Goal: Task Accomplishment & Management: Use online tool/utility

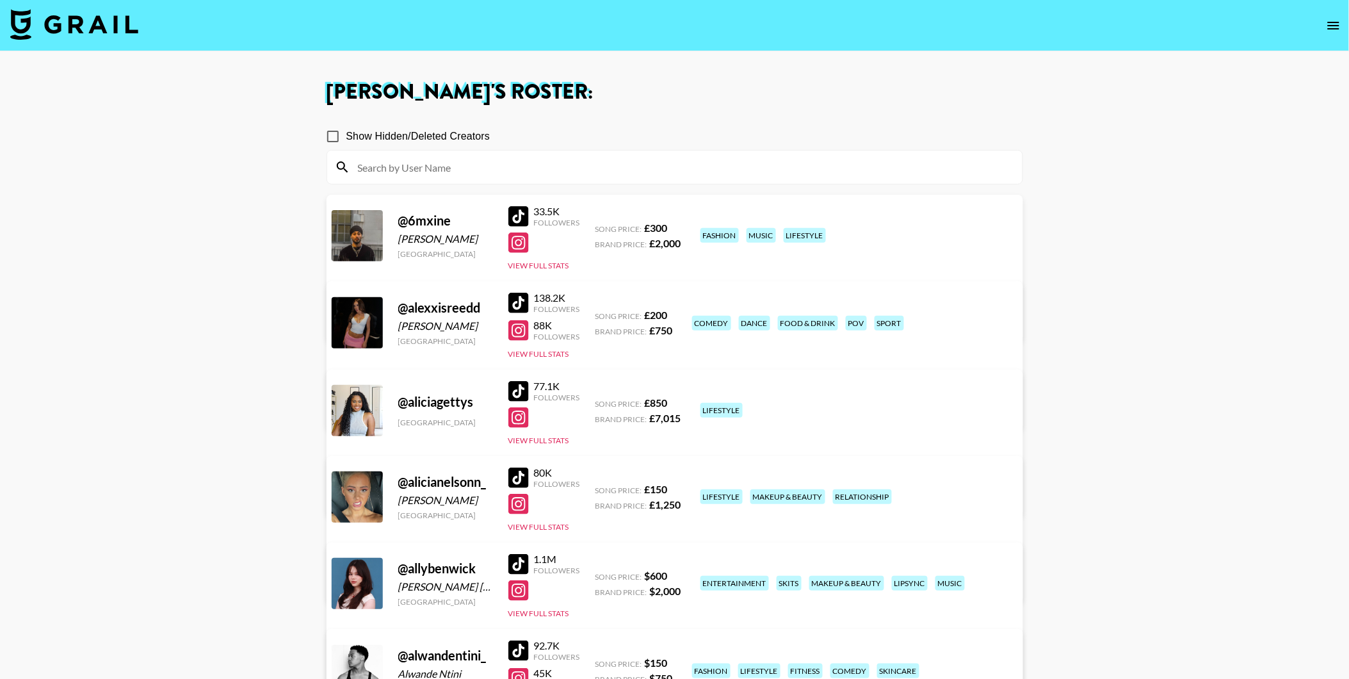
click at [60, 13] on img at bounding box center [74, 24] width 128 height 31
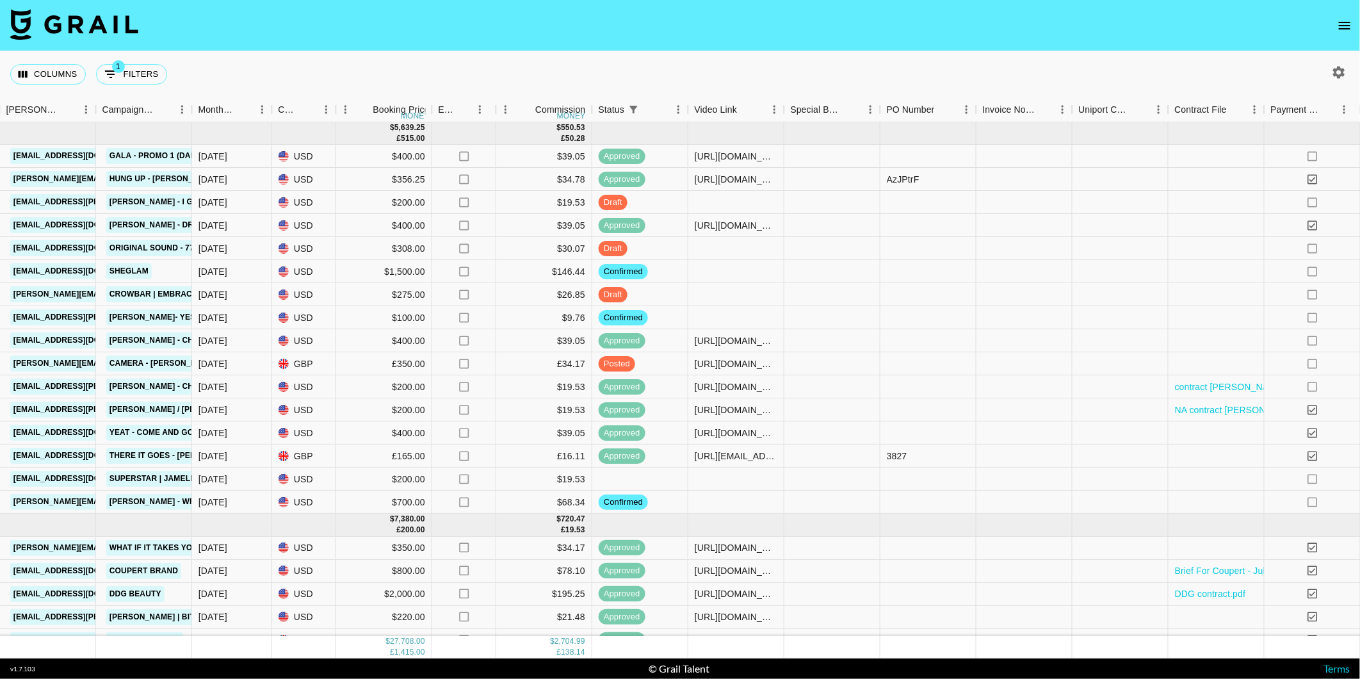
scroll to position [0, 776]
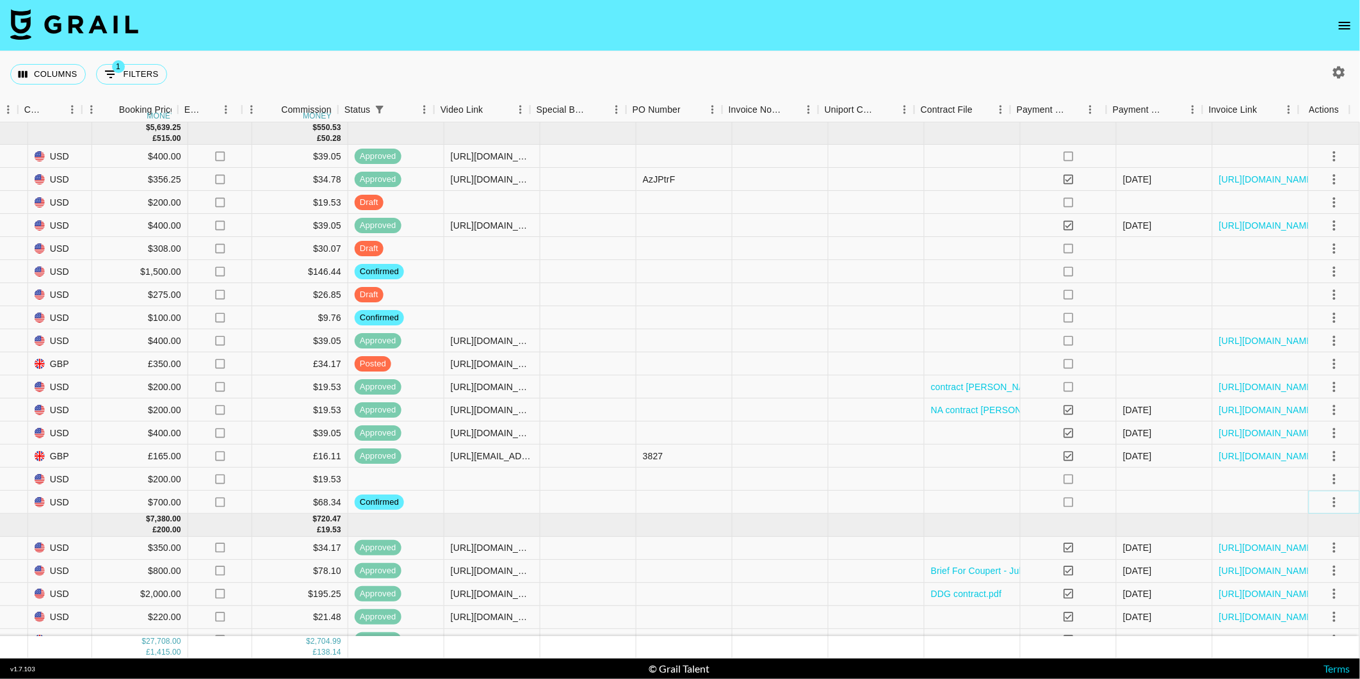
click at [1327, 501] on icon "select merge strategy" at bounding box center [1334, 501] width 15 height 15
click at [1303, 570] on li "Draft Created" at bounding box center [1319, 575] width 83 height 23
click at [695, 72] on div "Columns 1 Filters + Booking" at bounding box center [680, 74] width 1360 height 46
click at [1327, 477] on icon "select merge strategy" at bounding box center [1334, 478] width 15 height 15
click at [1304, 501] on li "Confirm" at bounding box center [1319, 505] width 83 height 23
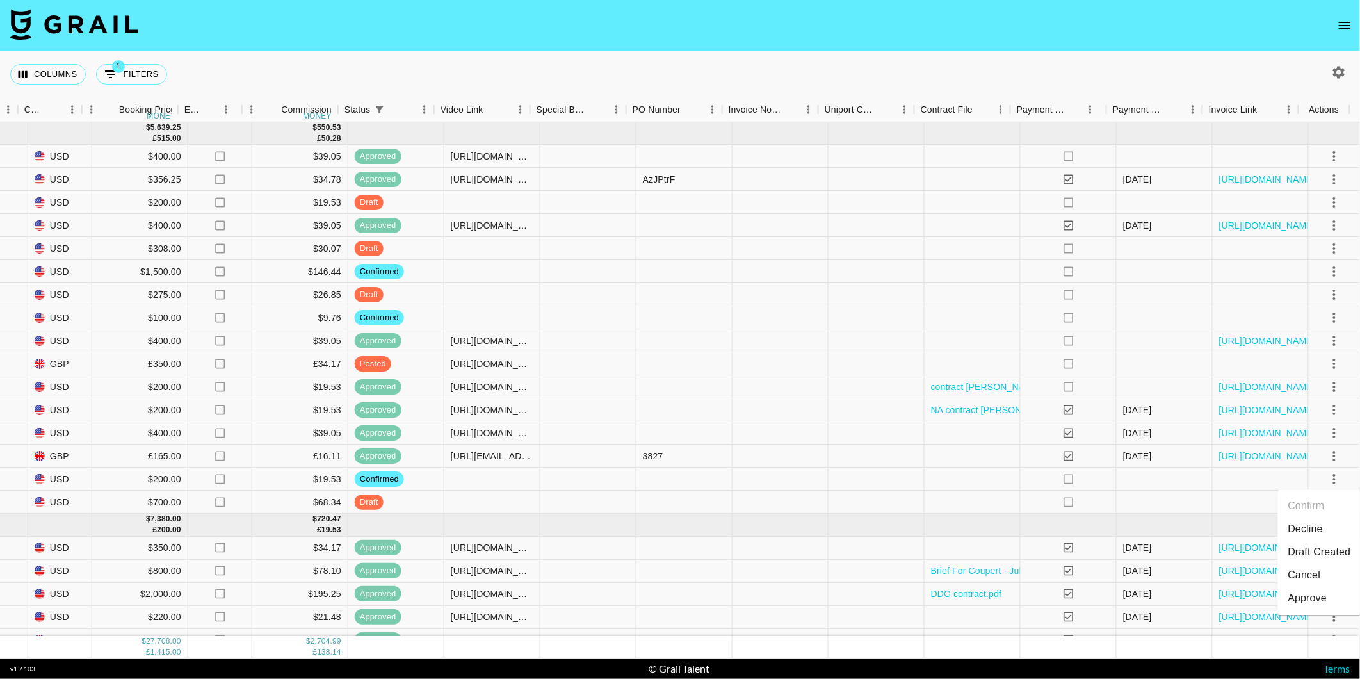
click at [1303, 547] on li "Draft Created" at bounding box center [1319, 551] width 83 height 23
click at [1012, 74] on div "Columns 1 Filters + Booking" at bounding box center [680, 74] width 1360 height 46
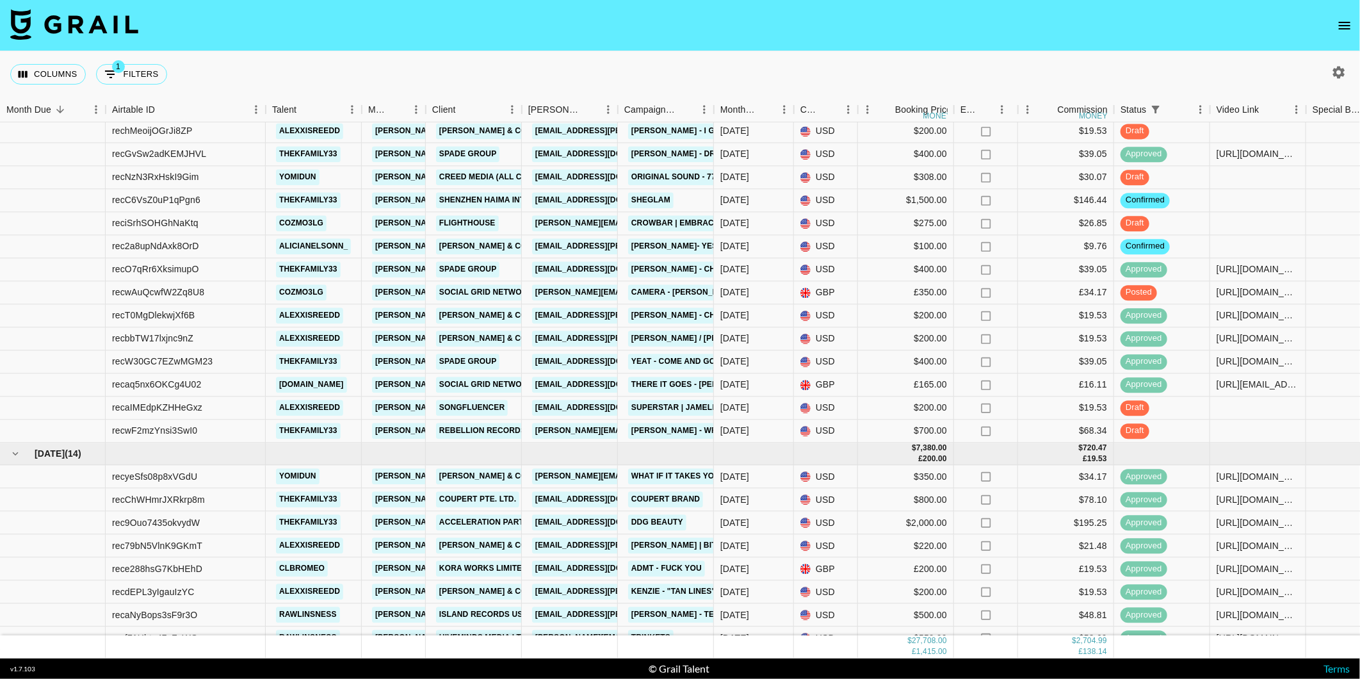
scroll to position [0, 0]
